Goal: Information Seeking & Learning: Learn about a topic

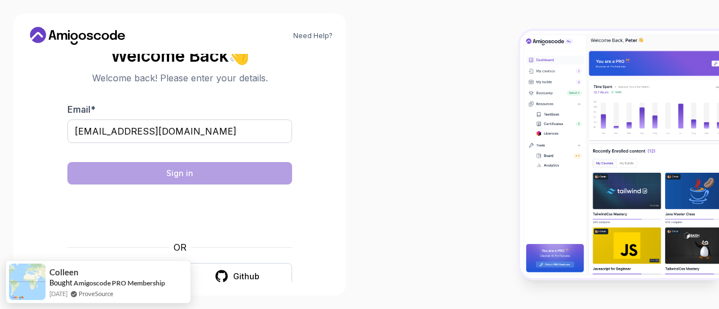
click at [505, 70] on body "Need Help? Welcome Back 👋 Welcome back! Please enter your details. Email * [EMA…" at bounding box center [359, 154] width 719 height 309
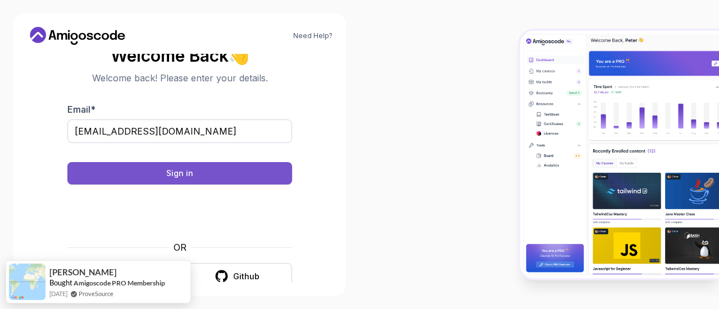
click at [177, 169] on div "Sign in" at bounding box center [179, 173] width 27 height 11
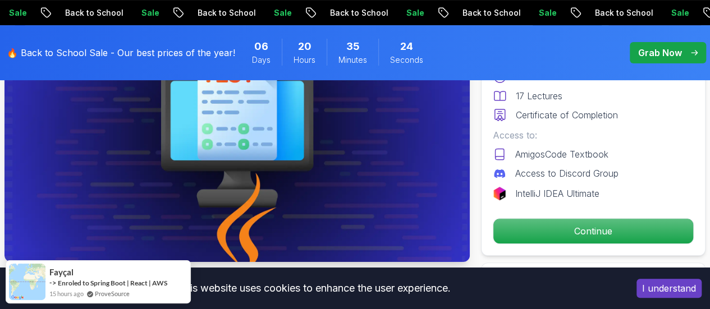
scroll to position [220, 0]
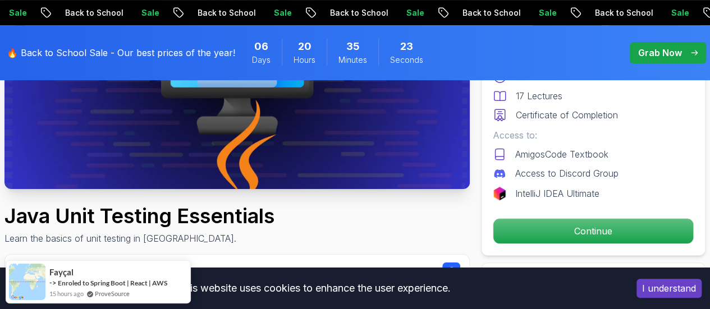
click at [655, 289] on button "I understand" at bounding box center [669, 288] width 65 height 19
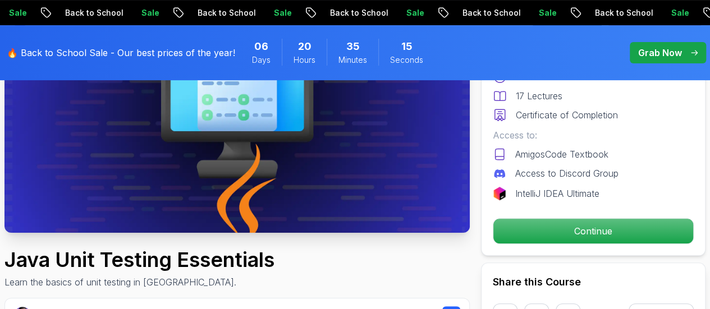
scroll to position [176, 0]
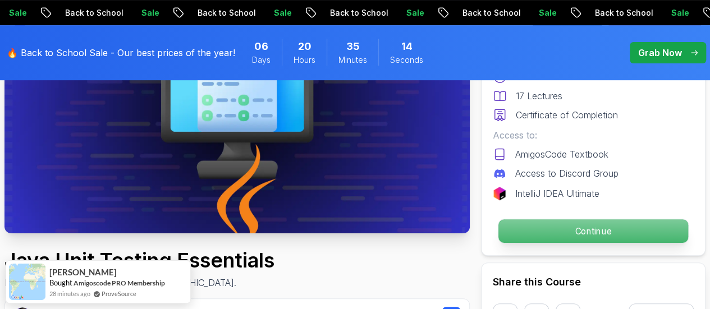
click at [583, 224] on p "Continue" at bounding box center [594, 232] width 190 height 24
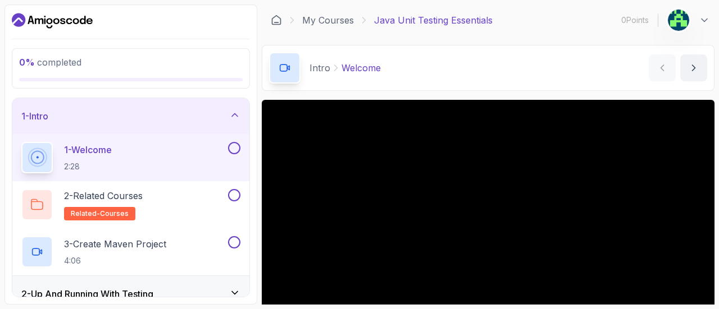
click at [415, 69] on div "Intro Welcome Welcome by nelson" at bounding box center [488, 68] width 453 height 46
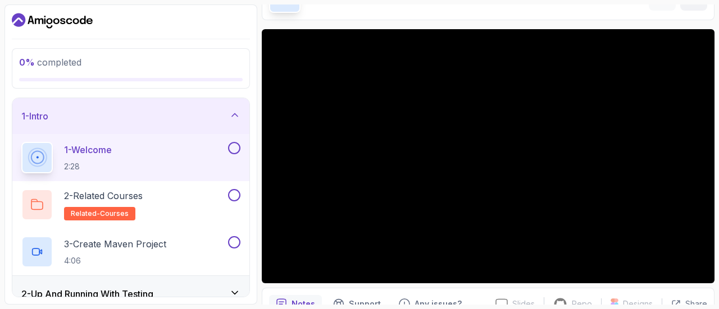
scroll to position [49, 0]
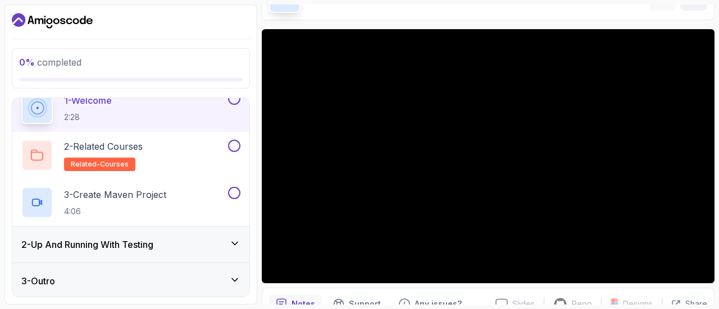
click at [239, 243] on icon at bounding box center [234, 243] width 11 height 11
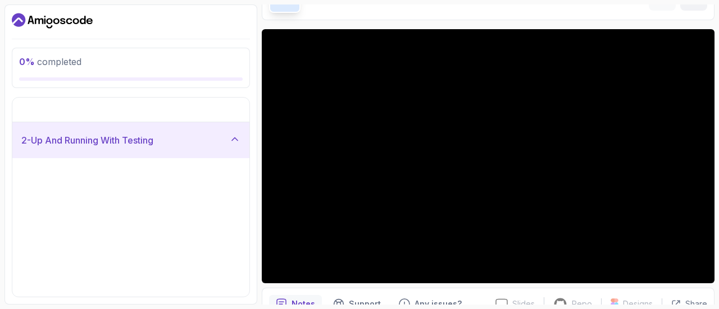
scroll to position [0, 0]
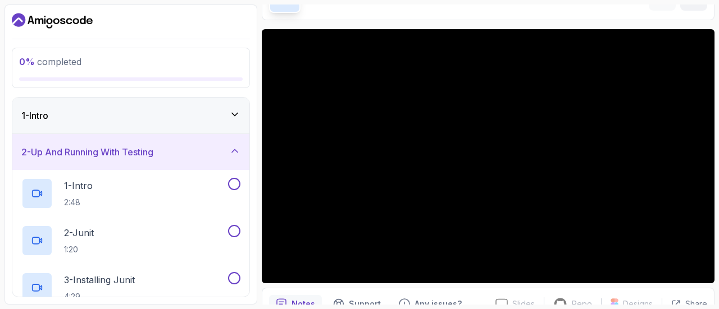
click at [233, 147] on icon at bounding box center [234, 150] width 11 height 11
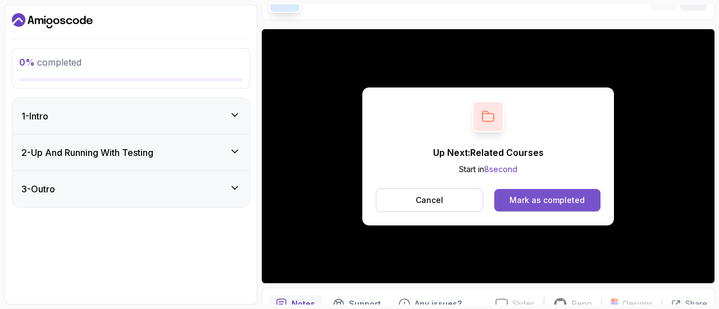
click at [537, 203] on div "Mark as completed" at bounding box center [546, 200] width 75 height 11
